Goal: Information Seeking & Learning: Learn about a topic

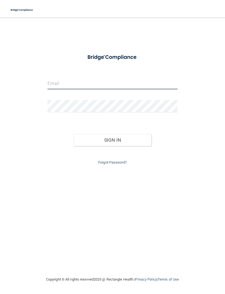
click at [118, 83] on input "email" at bounding box center [112, 83] width 130 height 12
type input "[EMAIL_ADDRESS][DOMAIN_NAME]"
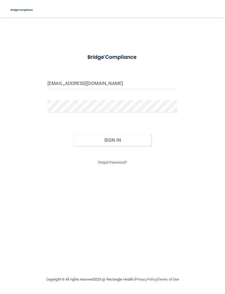
click at [84, 144] on button "Sign In" at bounding box center [113, 140] width 78 height 12
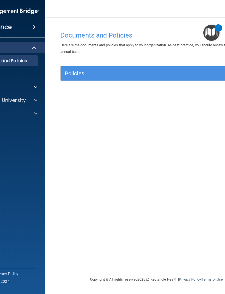
click at [69, 34] on h4 "Documents and Policies" at bounding box center [156, 35] width 192 height 7
click at [15, 31] on div "Compliance" at bounding box center [1, 27] width 88 height 12
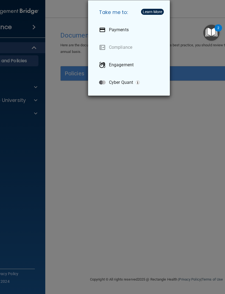
click at [131, 45] on link "Compliance" at bounding box center [130, 47] width 71 height 15
click at [126, 49] on link "Compliance" at bounding box center [130, 47] width 71 height 15
click at [124, 136] on div "Take me to: Payments Compliance Engagement Cyber Quant" at bounding box center [112, 147] width 225 height 294
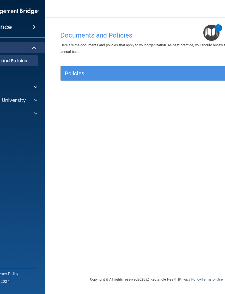
click at [76, 72] on h5 "Policies" at bounding box center [133, 73] width 136 height 6
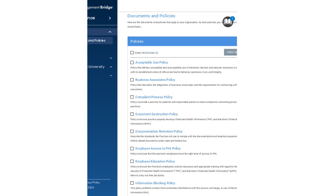
scroll to position [17, 0]
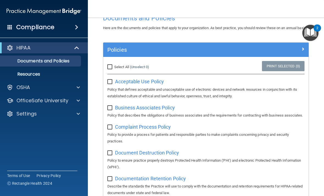
click at [78, 26] on span at bounding box center [76, 27] width 3 height 7
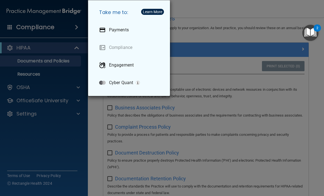
click at [82, 31] on div "Take me to: Payments Compliance Engagement Cyber Quant" at bounding box center [162, 98] width 324 height 196
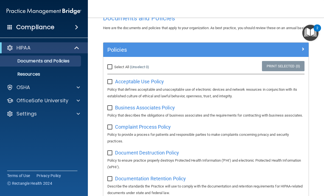
click at [67, 101] on p "OfficeSafe University" at bounding box center [42, 100] width 52 height 7
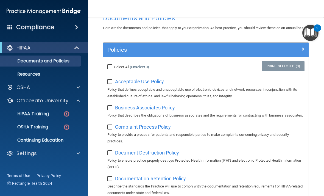
click at [43, 114] on p "HIPAA Training" at bounding box center [26, 113] width 45 height 5
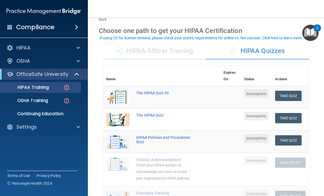
click at [168, 49] on div "✓ HIPAA Officer Training" at bounding box center [154, 51] width 103 height 16
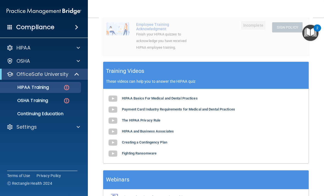
scroll to position [198, 0]
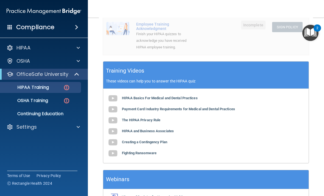
click at [175, 96] on b "HIPAA Basics For Medical and Dental Practices" at bounding box center [160, 98] width 76 height 4
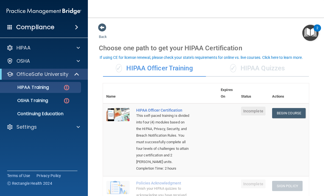
scroll to position [0, 0]
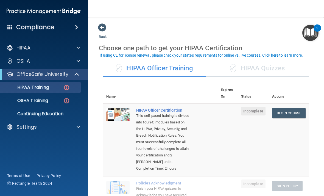
click at [225, 66] on div "✓ HIPAA Quizzes" at bounding box center [257, 68] width 103 height 16
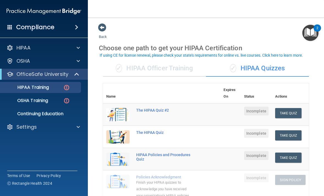
click at [161, 68] on div "✓ HIPAA Officer Training" at bounding box center [154, 68] width 103 height 16
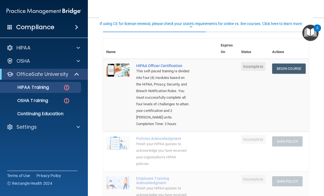
scroll to position [49, 0]
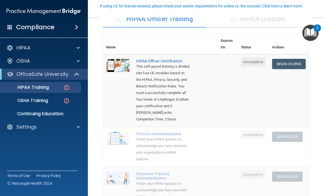
click at [55, 105] on link "OSHA Training" at bounding box center [38, 100] width 86 height 11
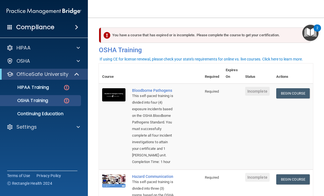
click at [56, 86] on div "HIPAA Training" at bounding box center [41, 86] width 75 height 5
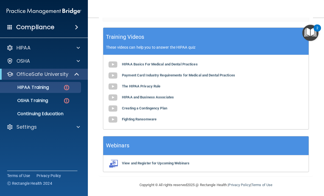
scroll to position [219, 0]
